Goal: Task Accomplishment & Management: Manage account settings

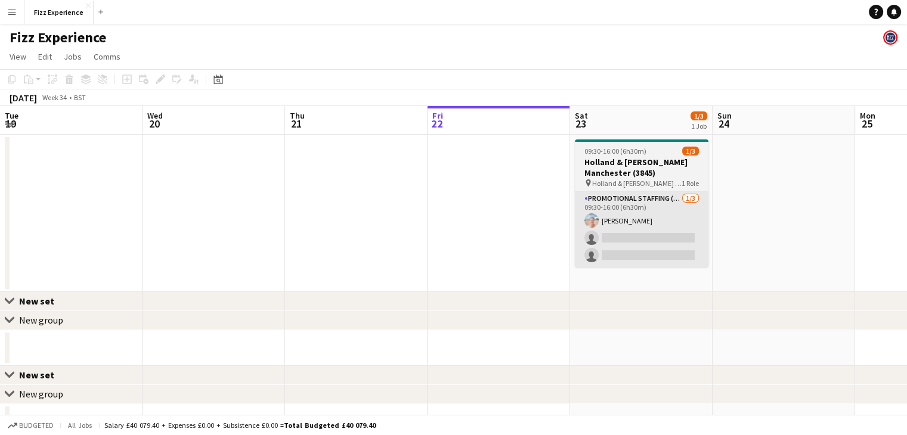
scroll to position [0, 285]
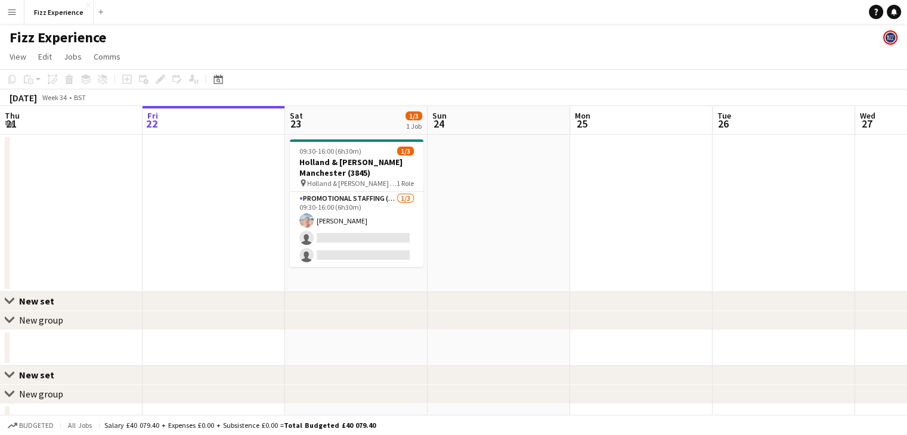
click at [10, 15] on app-icon "Menu" at bounding box center [12, 12] width 10 height 10
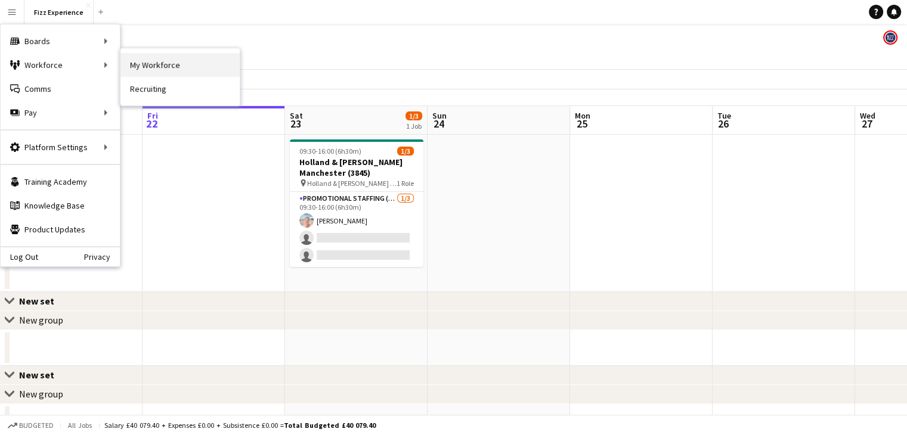
click at [153, 69] on link "My Workforce" at bounding box center [179, 65] width 119 height 24
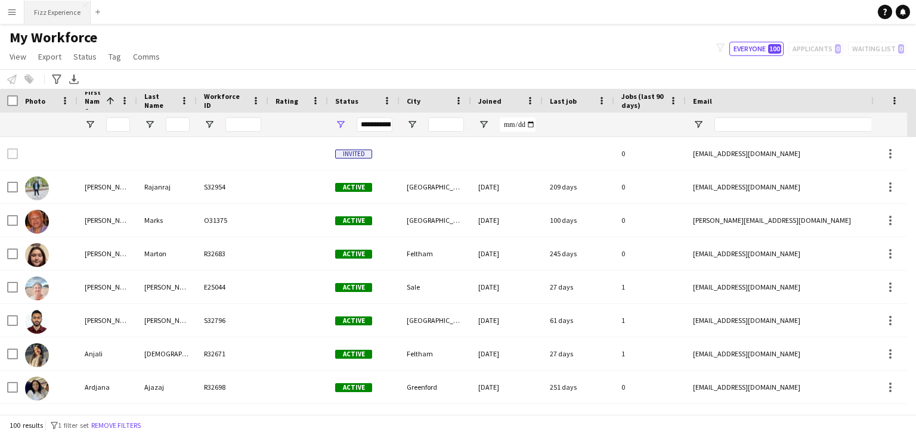
click at [58, 8] on button "Fizz Experience Close" at bounding box center [57, 12] width 66 height 23
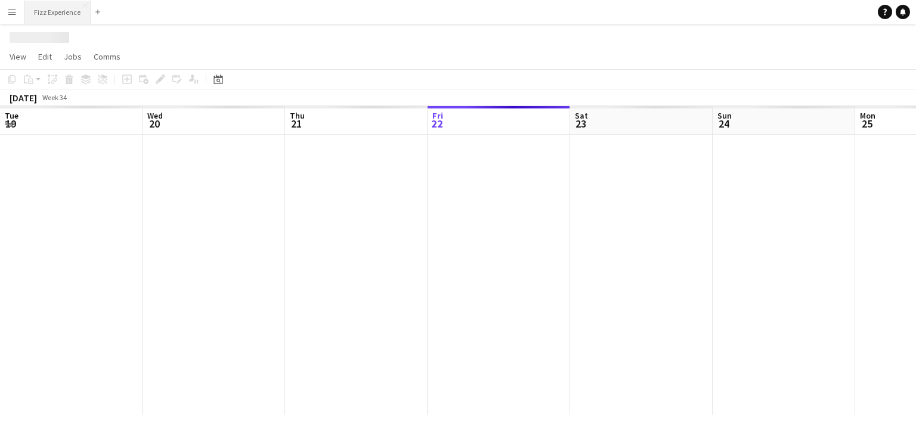
scroll to position [0, 285]
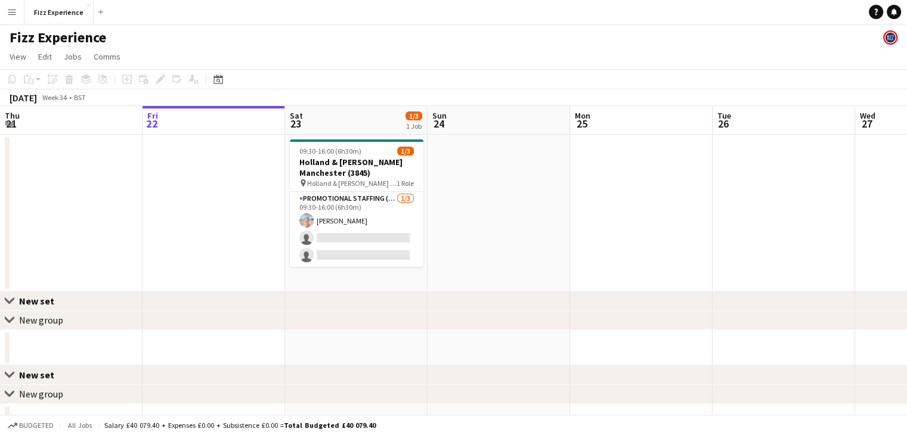
click at [23, 13] on button "Menu" at bounding box center [12, 12] width 24 height 24
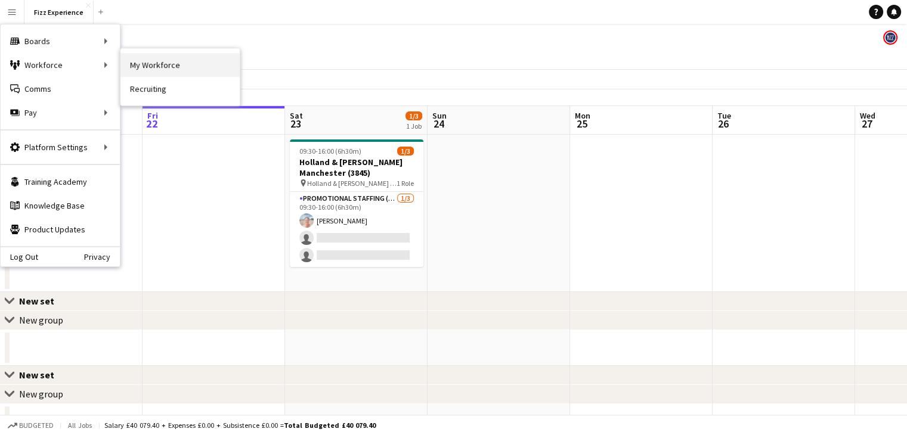
click at [150, 64] on link "My Workforce" at bounding box center [179, 65] width 119 height 24
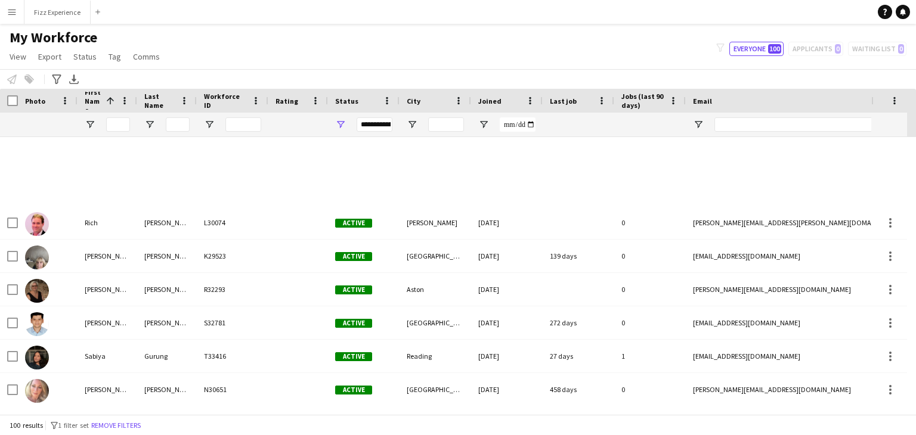
scroll to position [3071, 0]
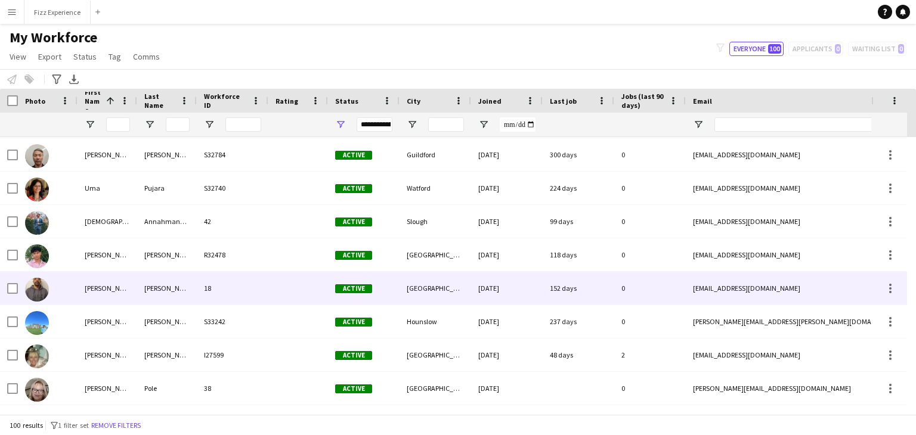
click at [179, 284] on div "[PERSON_NAME]" at bounding box center [167, 288] width 60 height 33
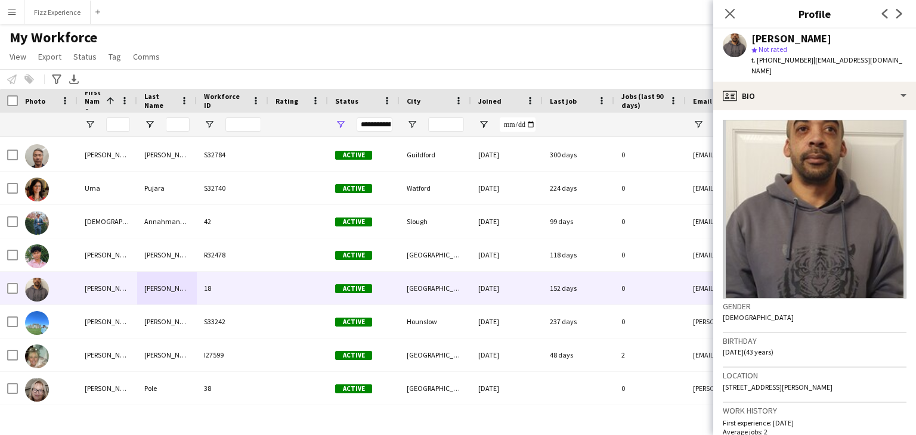
click at [590, 41] on div "My Workforce View Views Default view New view Update view Delete view Edit name…" at bounding box center [458, 49] width 916 height 41
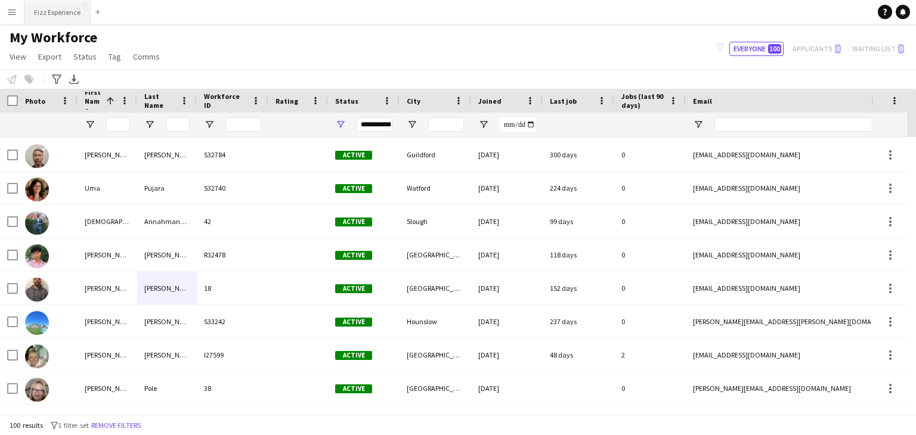
click at [61, 16] on button "Fizz Experience Close" at bounding box center [57, 12] width 66 height 23
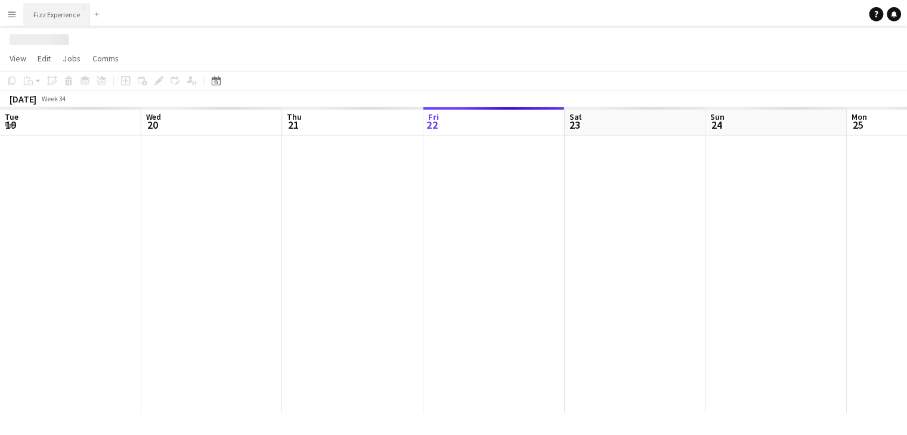
scroll to position [0, 285]
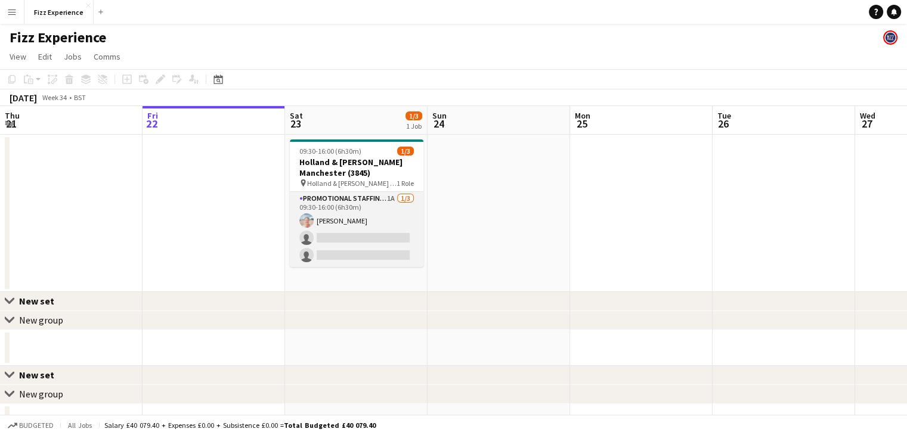
click at [389, 200] on app-card-role "Promotional Staffing (Brand Ambassadors) 1A [DATE] 09:30-16:00 (6h30m) [PERSON_…" at bounding box center [357, 229] width 134 height 75
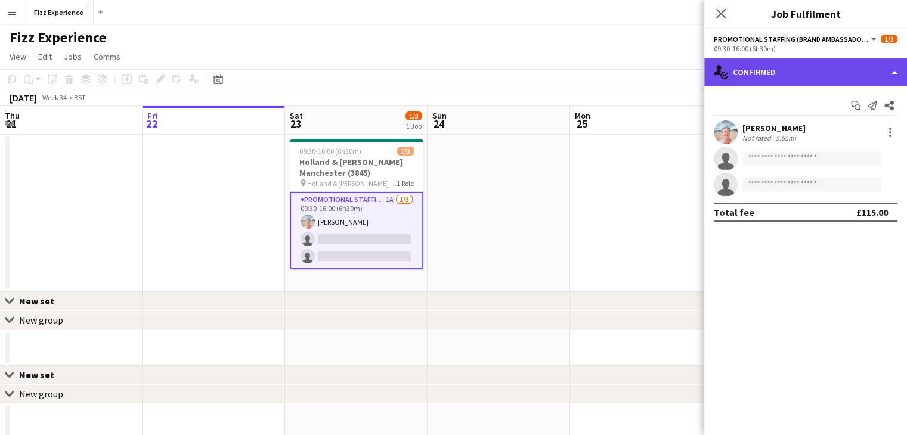
click at [820, 82] on div "single-neutral-actions-check-2 Confirmed" at bounding box center [805, 72] width 203 height 29
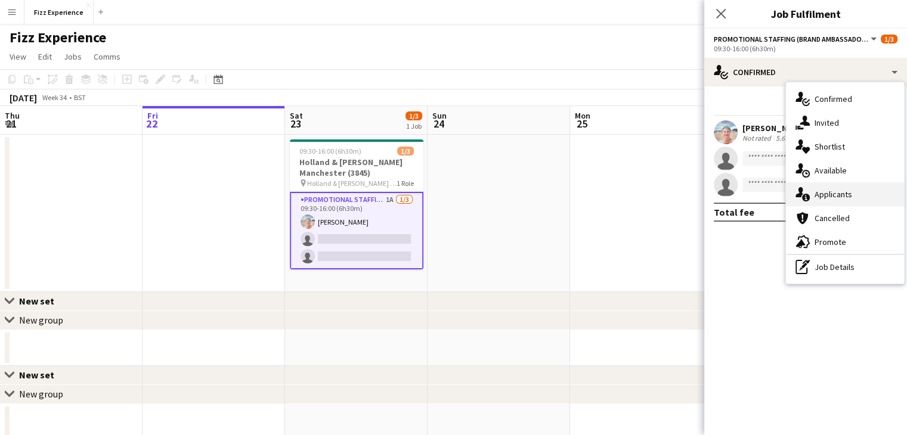
click at [837, 194] on div "single-neutral-actions-information Applicants" at bounding box center [845, 194] width 118 height 24
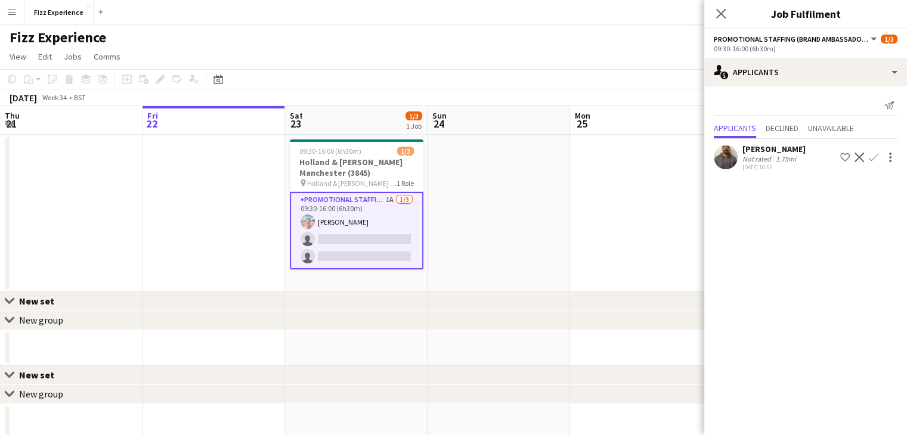
click at [874, 156] on app-icon "Confirm" at bounding box center [874, 158] width 10 height 10
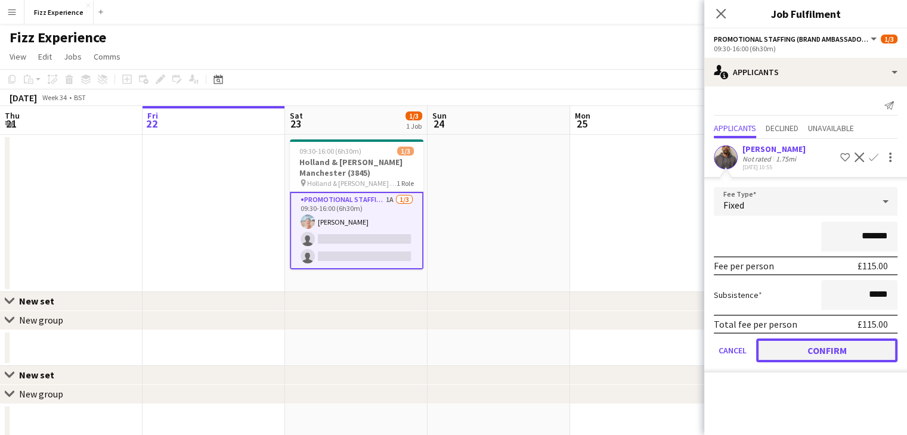
click at [807, 349] on button "Confirm" at bounding box center [826, 351] width 141 height 24
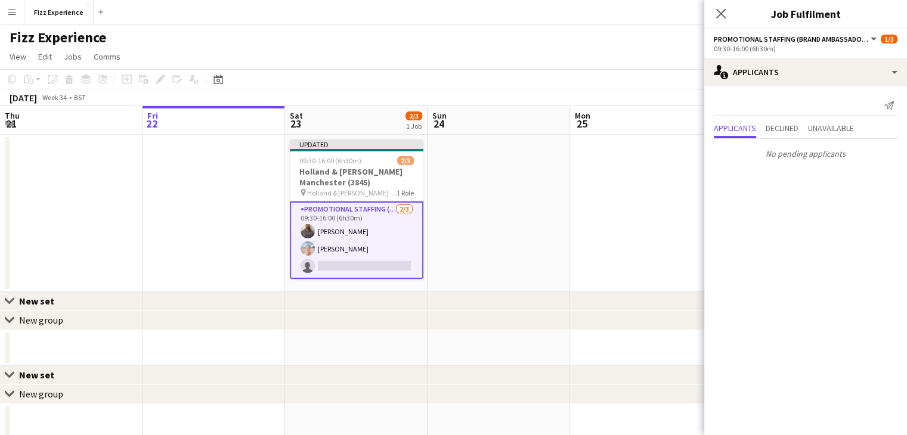
click at [654, 226] on app-date-cell at bounding box center [641, 213] width 143 height 157
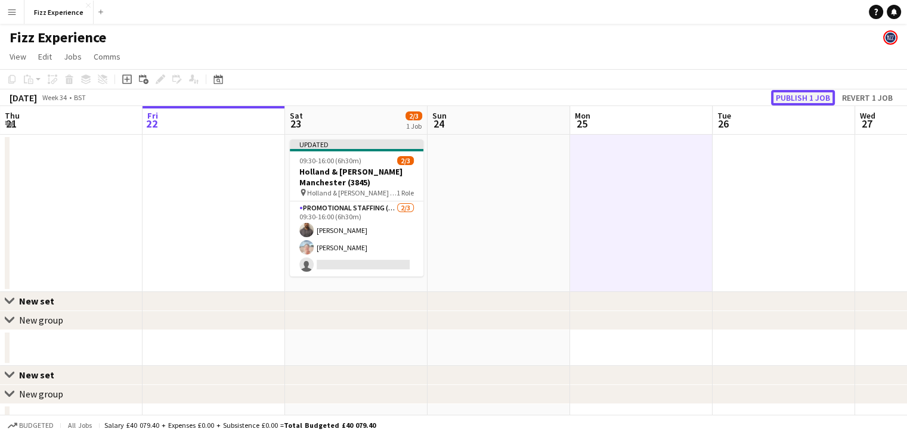
click at [786, 99] on button "Publish 1 job" at bounding box center [803, 98] width 64 height 16
